Goal: Navigation & Orientation: Find specific page/section

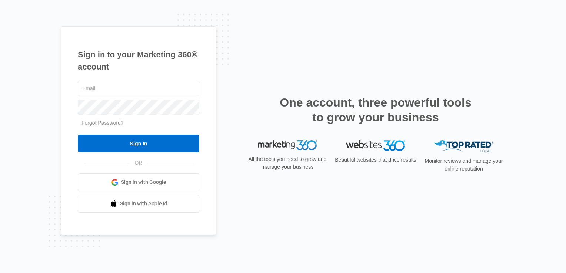
type input "[EMAIL_ADDRESS][DOMAIN_NAME]"
click at [156, 149] on input "Sign In" at bounding box center [139, 144] width 122 height 18
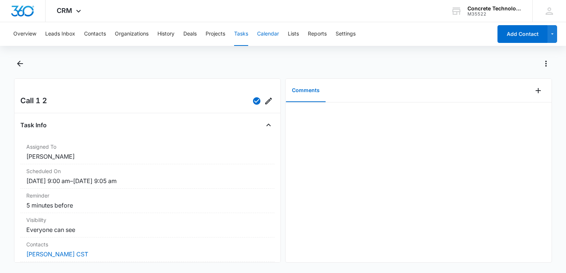
click at [271, 36] on button "Calendar" at bounding box center [268, 34] width 22 height 24
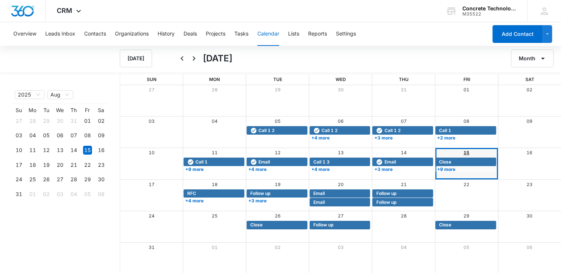
click at [466, 152] on link "15" at bounding box center [466, 153] width 6 height 6
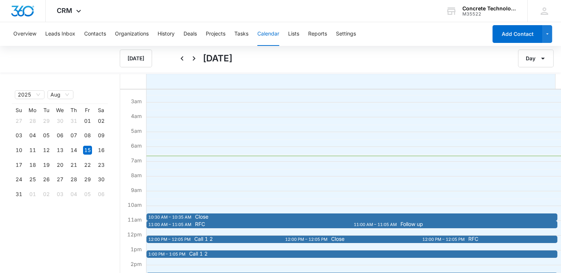
scroll to position [74, 0]
